Goal: Navigation & Orientation: Find specific page/section

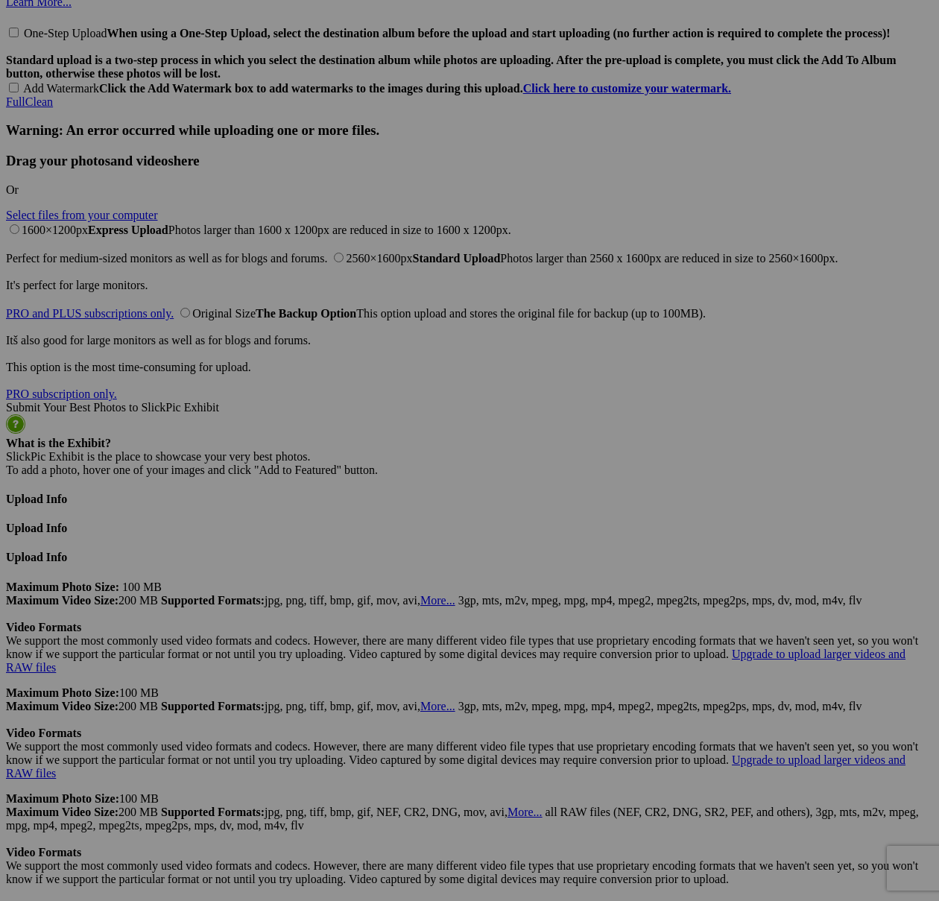
scroll to position [5536, 0]
